Goal: Check status

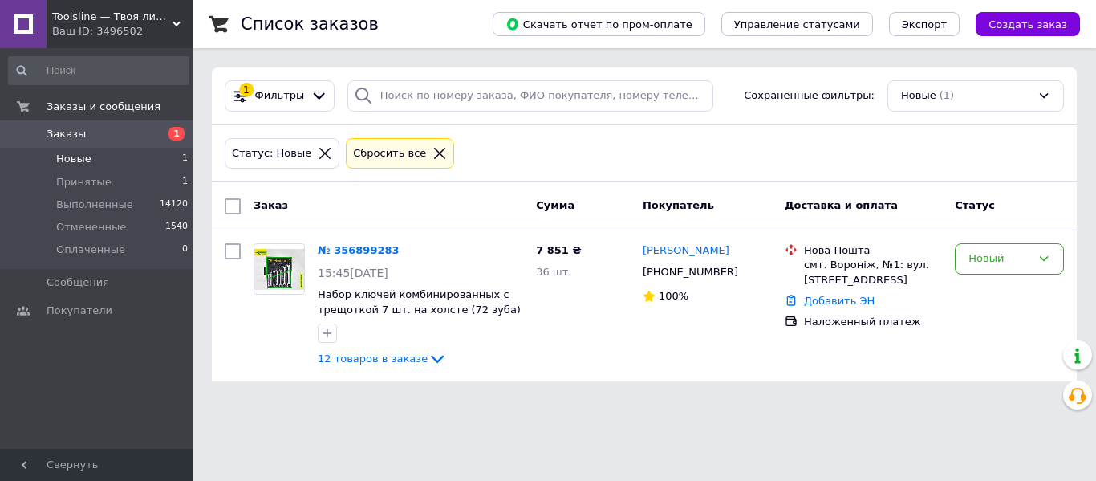
click at [80, 158] on span "Новые" at bounding box center [73, 159] width 35 height 14
click at [1015, 260] on div "Новый" at bounding box center [1000, 258] width 63 height 17
click at [1001, 290] on li "Принят" at bounding box center [1010, 293] width 108 height 30
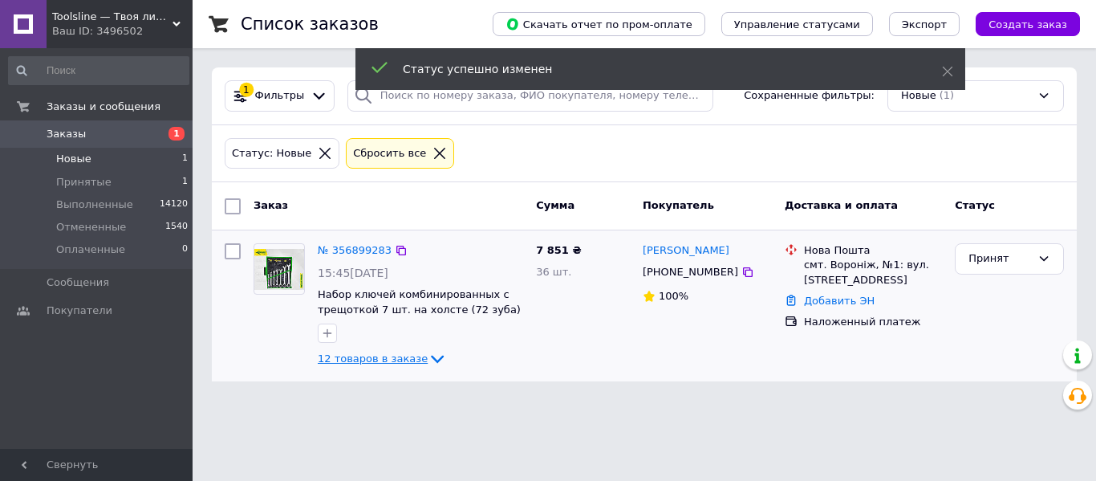
click at [404, 362] on span "12 товаров в заказе" at bounding box center [373, 358] width 110 height 12
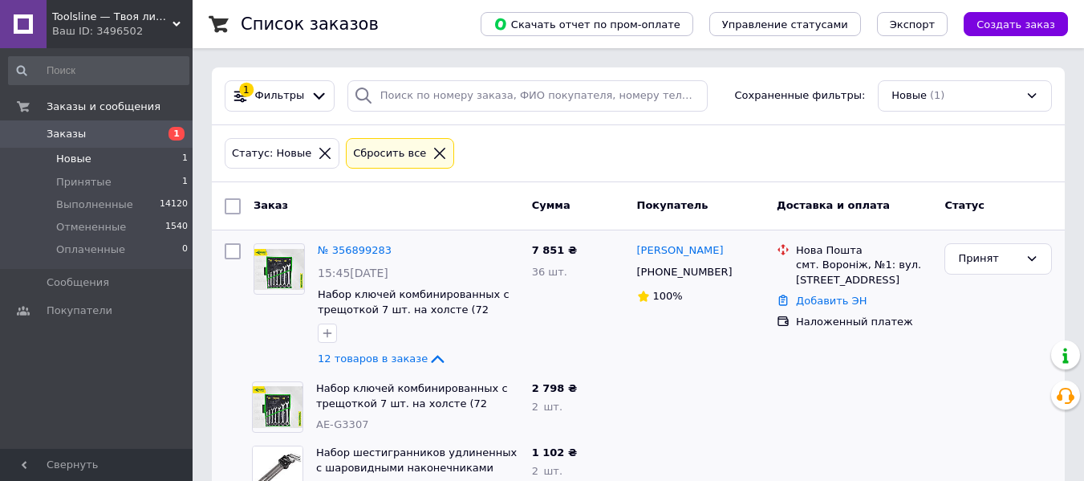
click at [871, 477] on div at bounding box center [854, 471] width 168 height 64
click at [993, 261] on div "Принят" at bounding box center [988, 258] width 61 height 17
click at [983, 282] on li "Выполнен" at bounding box center [998, 293] width 106 height 30
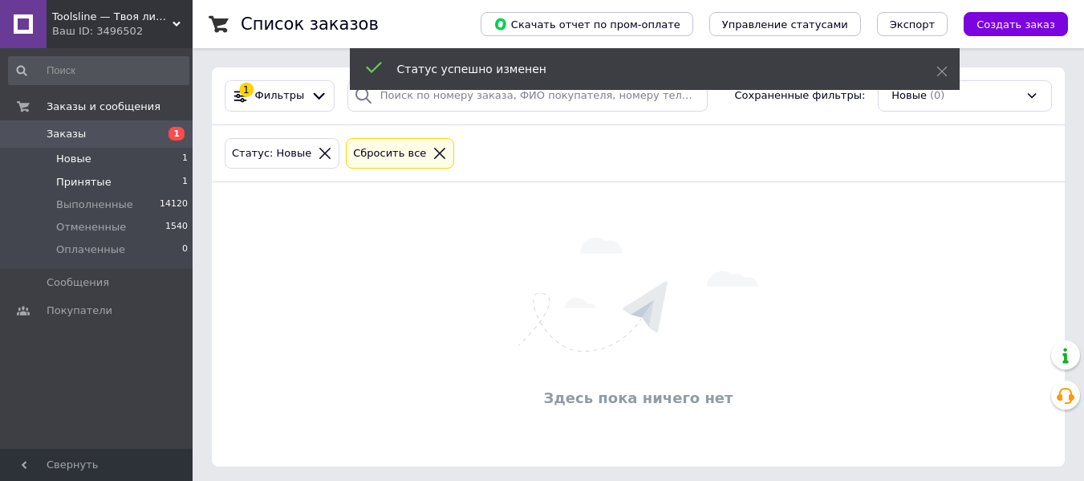
click at [84, 181] on span "Принятые" at bounding box center [83, 182] width 55 height 14
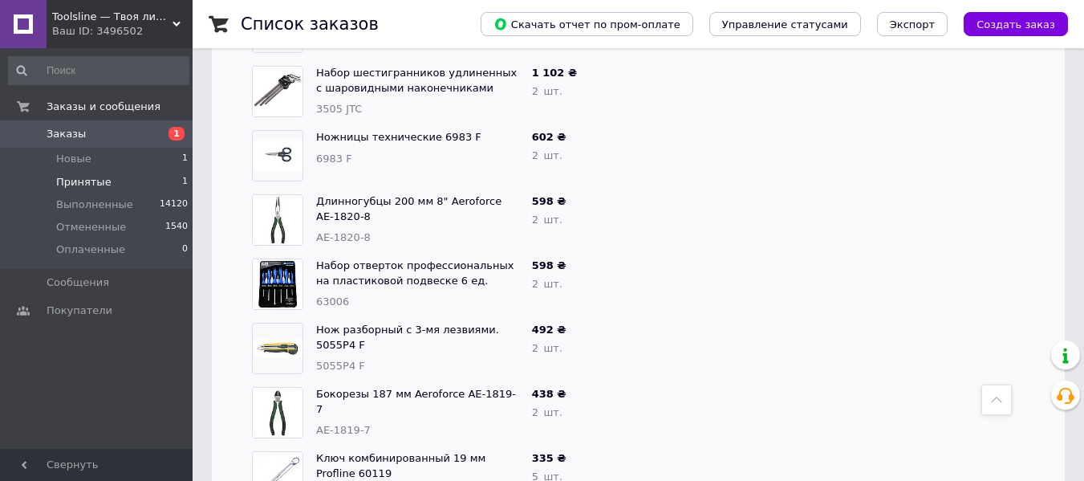
scroll to position [401, 0]
